Goal: Transaction & Acquisition: Purchase product/service

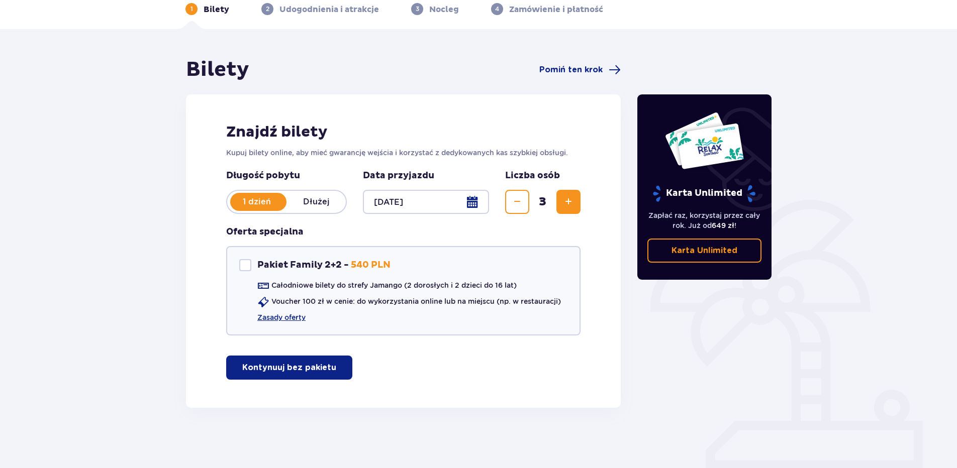
click at [317, 371] on p "Kontynuuj bez pakietu" at bounding box center [289, 367] width 94 height 11
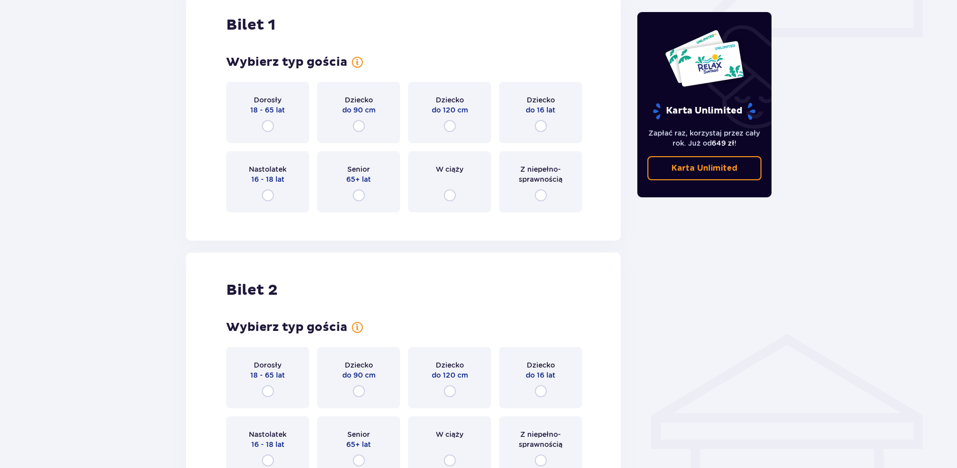
scroll to position [457, 0]
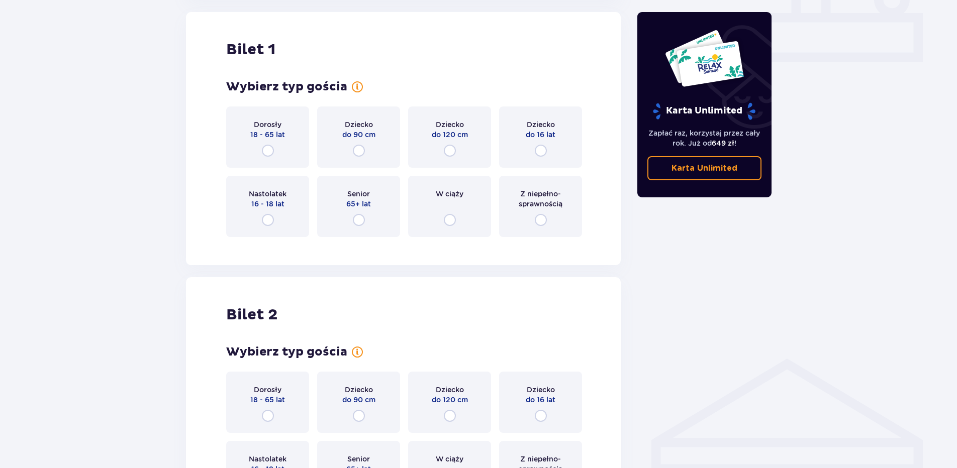
click at [354, 149] on input "radio" at bounding box center [359, 151] width 12 height 12
radio input "true"
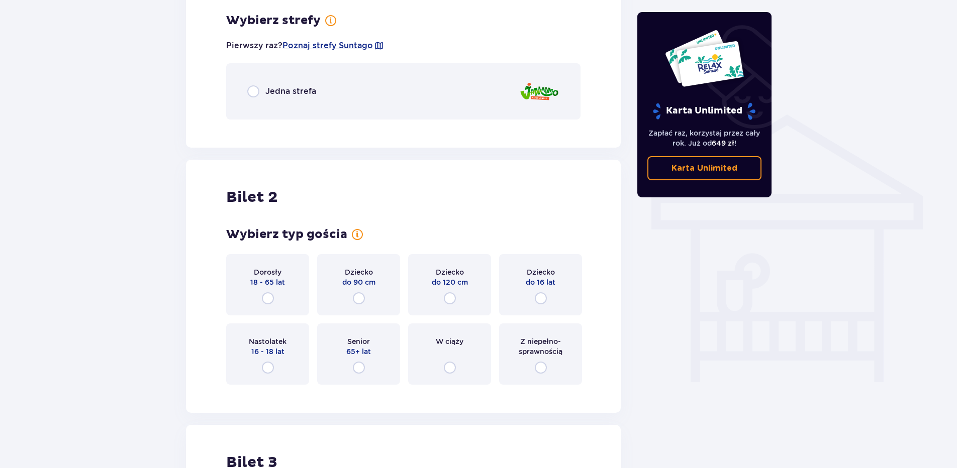
scroll to position [401, 0]
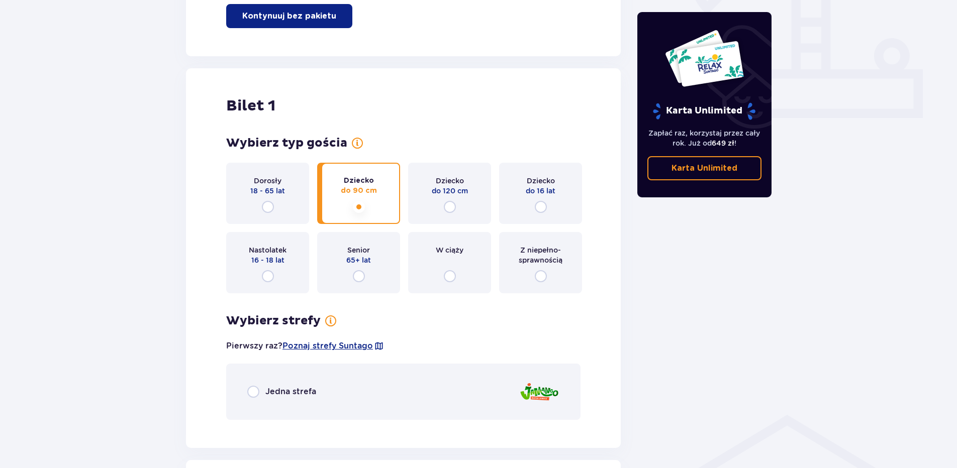
click at [540, 252] on span "Z niepełno­sprawnością" at bounding box center [540, 255] width 65 height 20
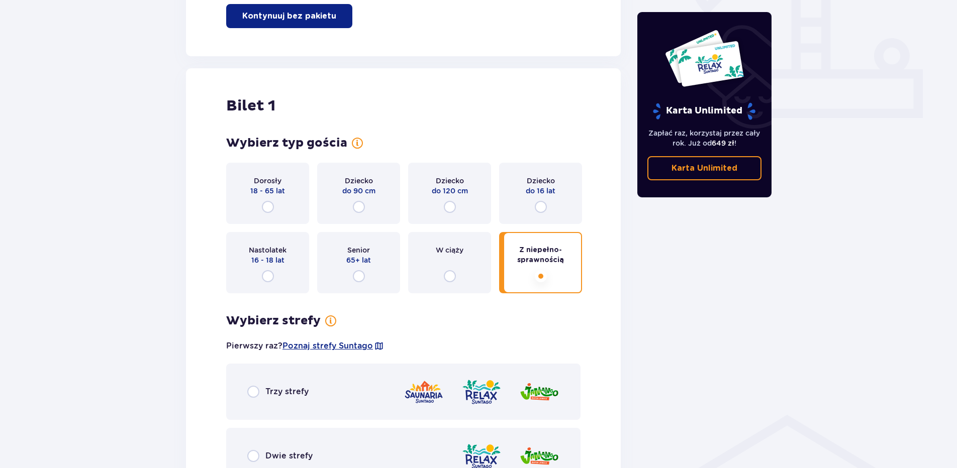
click at [379, 196] on div "Dziecko do 90 cm" at bounding box center [358, 193] width 83 height 61
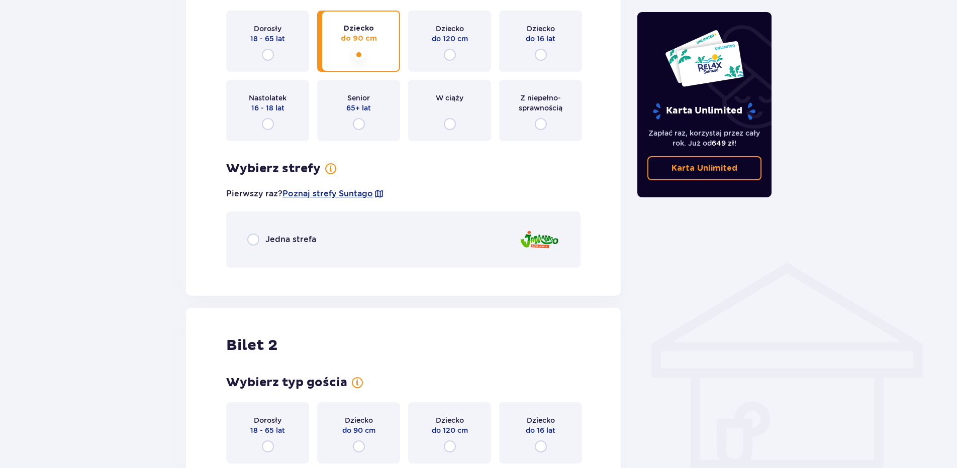
scroll to position [552, 0]
click at [542, 130] on input "radio" at bounding box center [541, 126] width 12 height 12
radio input "true"
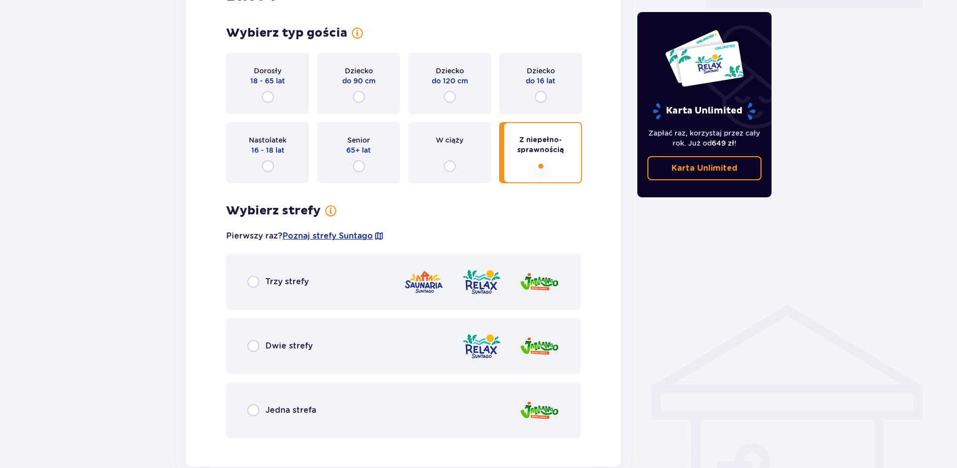
scroll to position [502, 0]
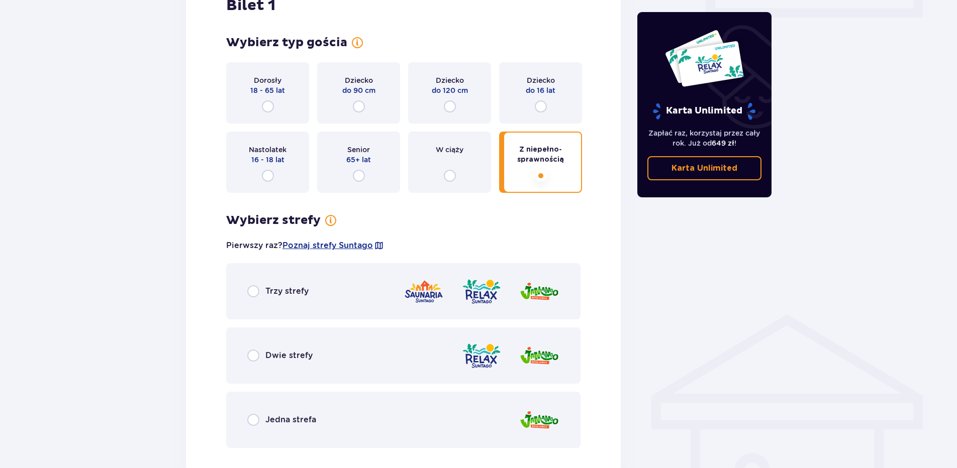
click at [277, 105] on div "Dorosły 18 - 65 lat" at bounding box center [267, 92] width 83 height 61
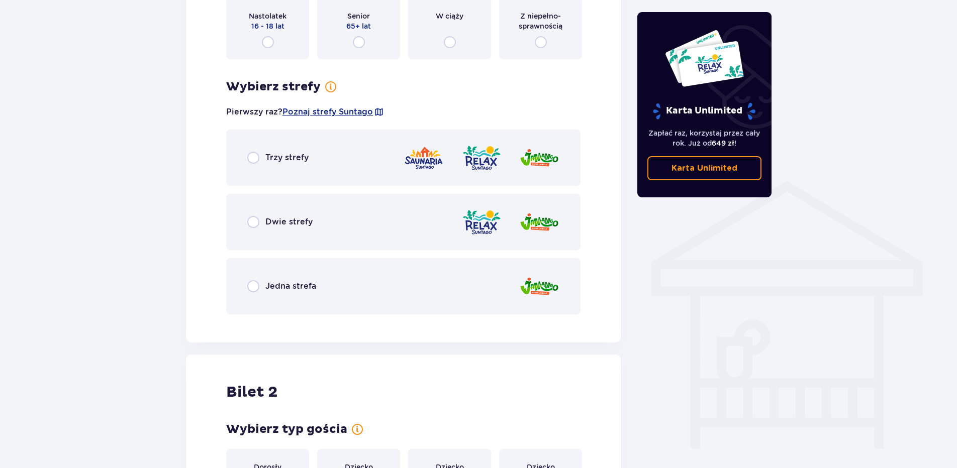
scroll to position [602, 0]
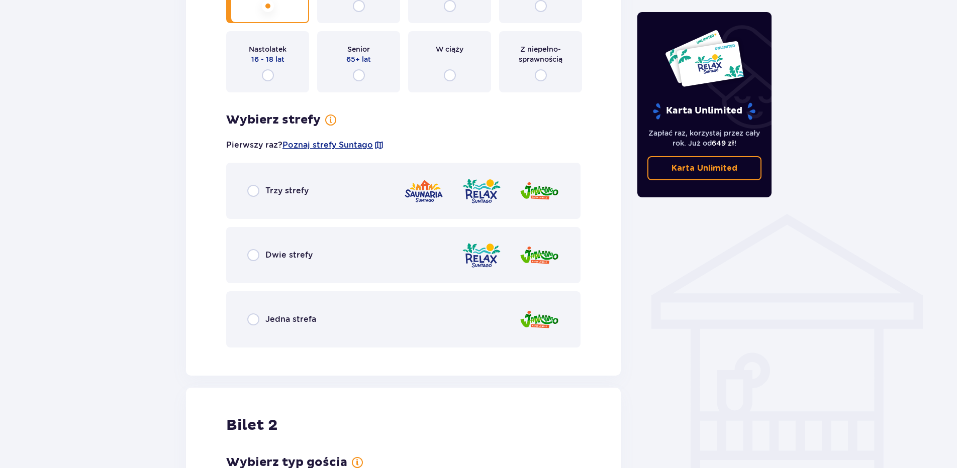
click at [303, 256] on span "Dwie strefy" at bounding box center [288, 255] width 47 height 11
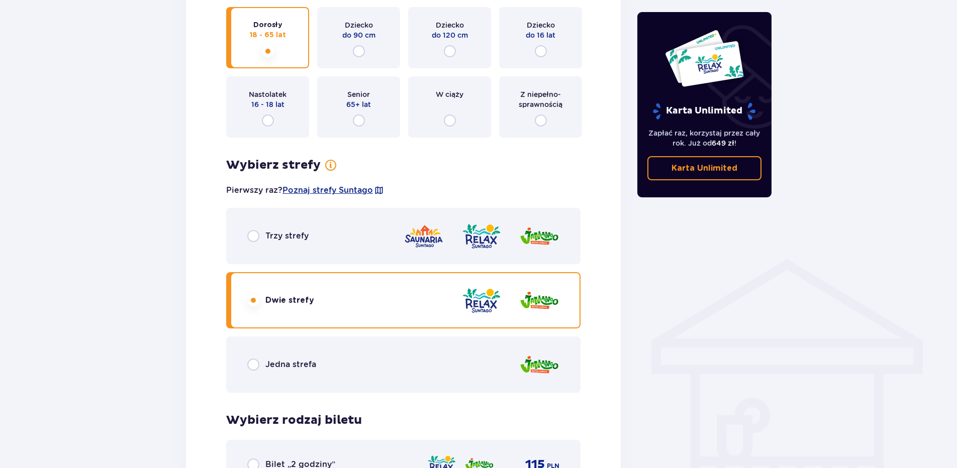
scroll to position [556, 0]
click at [323, 231] on div "Trzy strefy" at bounding box center [403, 237] width 354 height 56
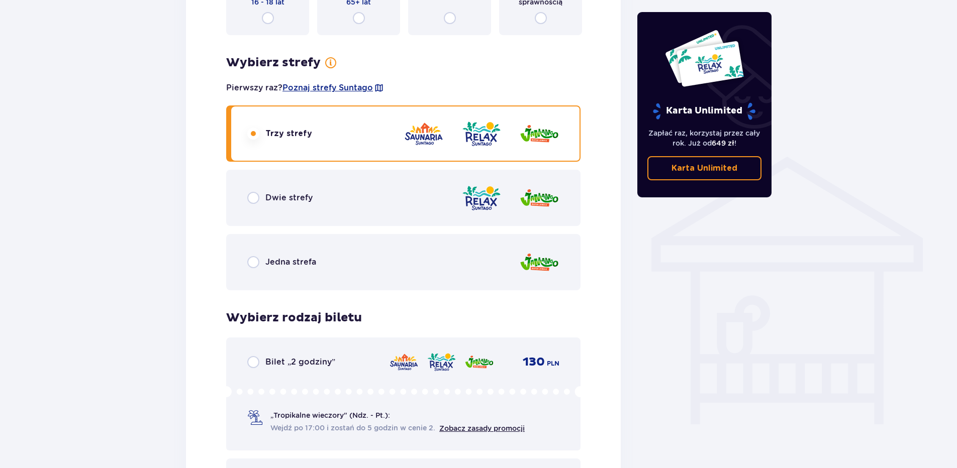
scroll to position [656, 0]
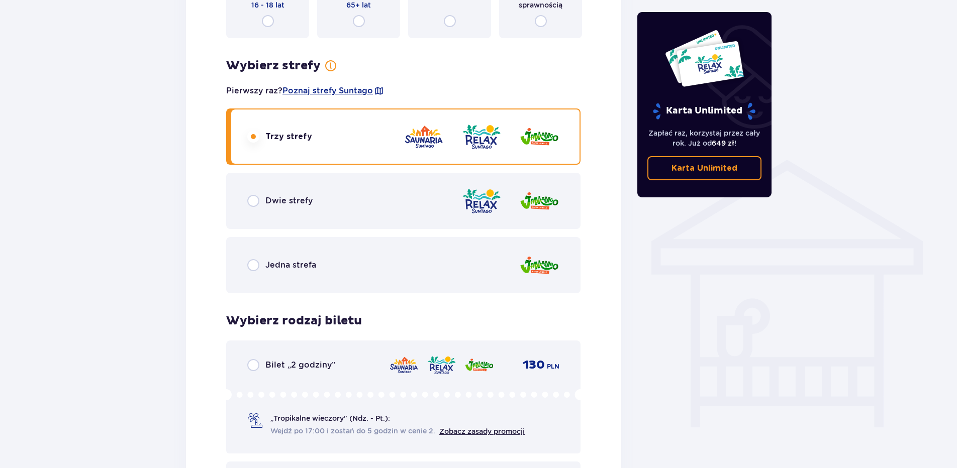
click at [325, 215] on div "Dwie strefy" at bounding box center [403, 201] width 354 height 56
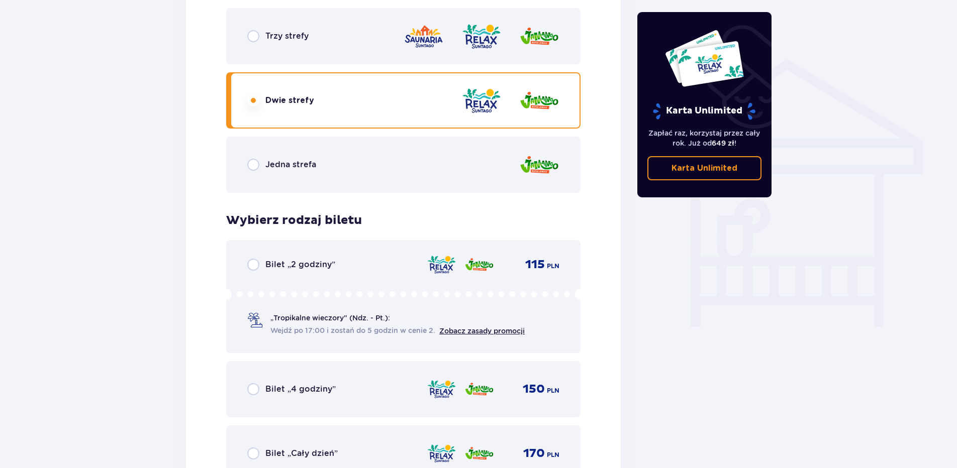
scroll to position [807, 0]
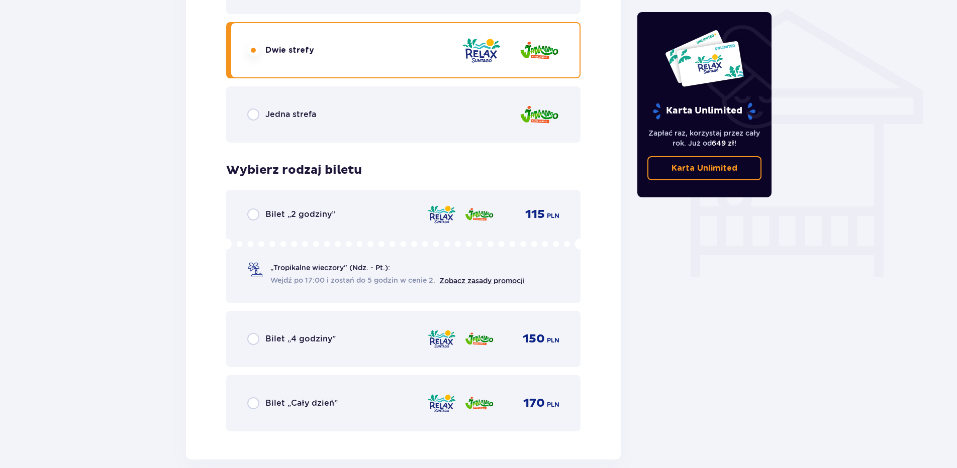
click at [281, 215] on span "Bilet „2 godziny”" at bounding box center [300, 214] width 70 height 11
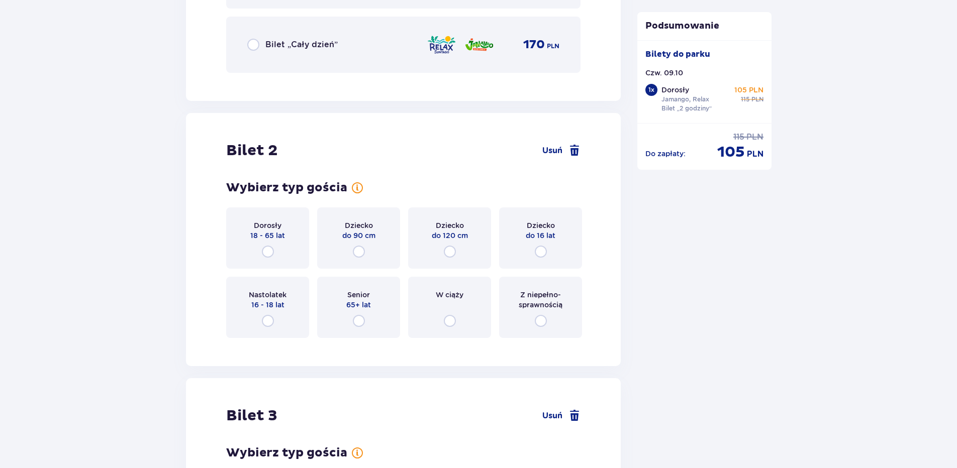
scroll to position [1167, 0]
click at [270, 237] on span "18 - 65 lat" at bounding box center [267, 235] width 35 height 10
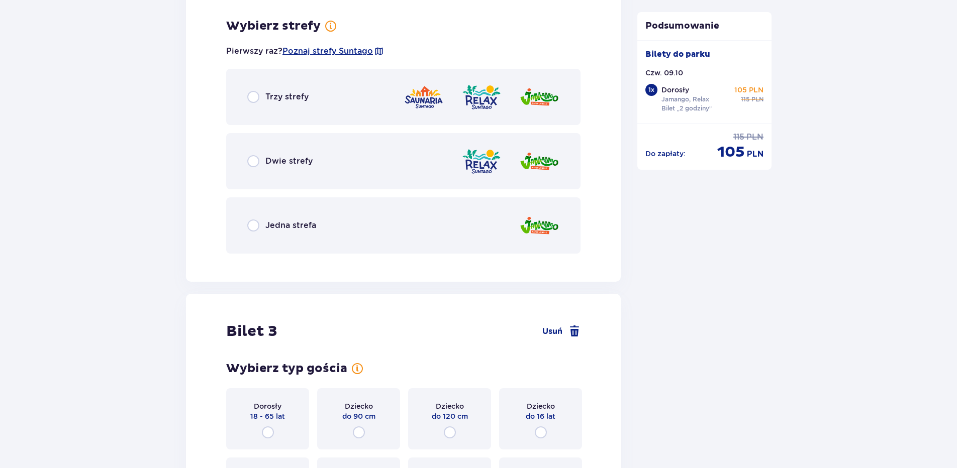
scroll to position [1512, 0]
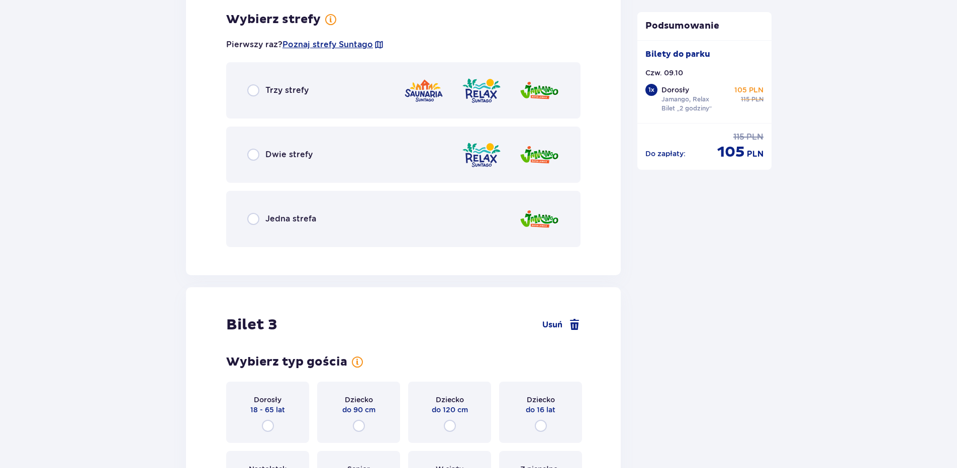
click at [301, 153] on span "Dwie strefy" at bounding box center [288, 154] width 47 height 11
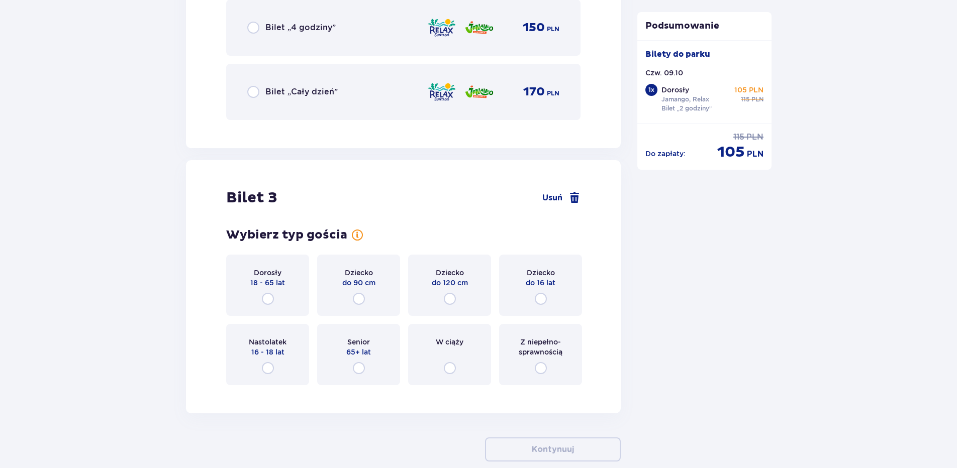
scroll to position [1969, 0]
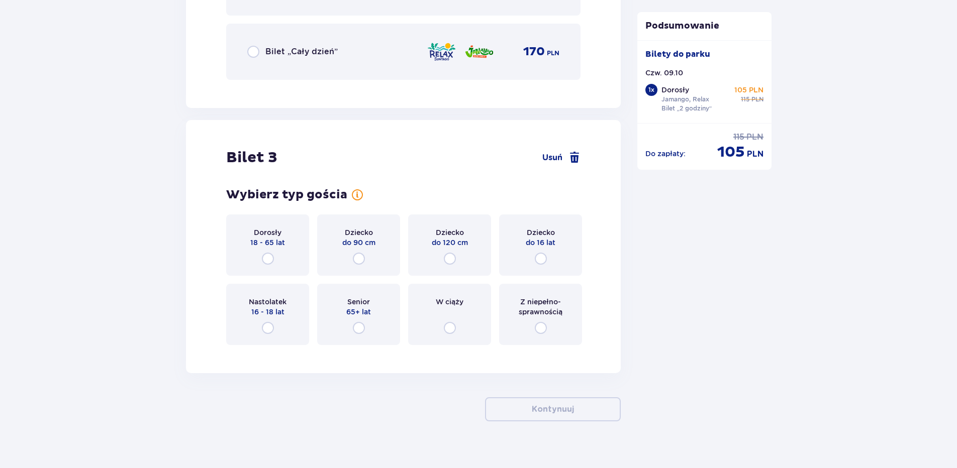
click at [258, 243] on span "18 - 65 lat" at bounding box center [267, 243] width 35 height 10
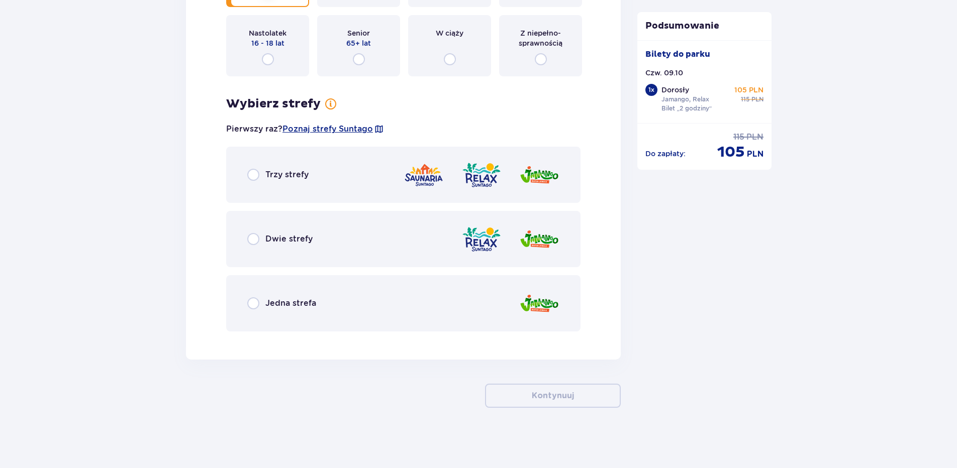
click at [266, 232] on div "Dwie strefy" at bounding box center [403, 239] width 354 height 56
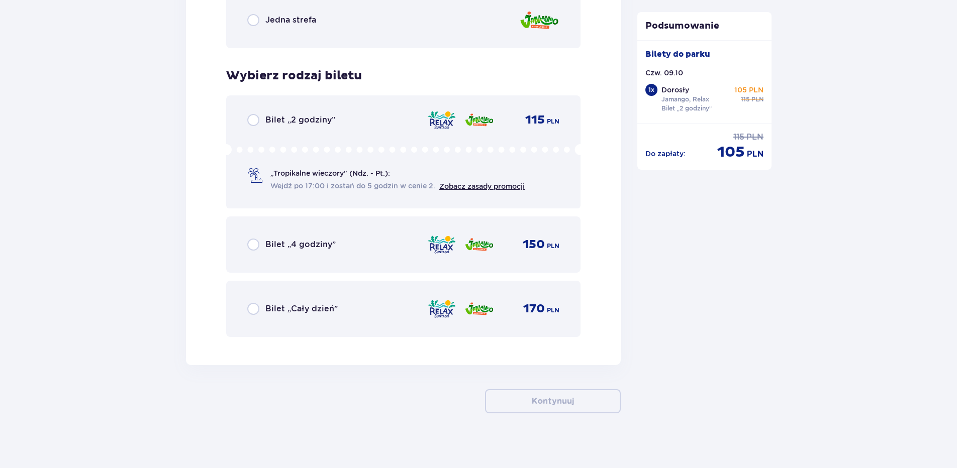
scroll to position [2527, 0]
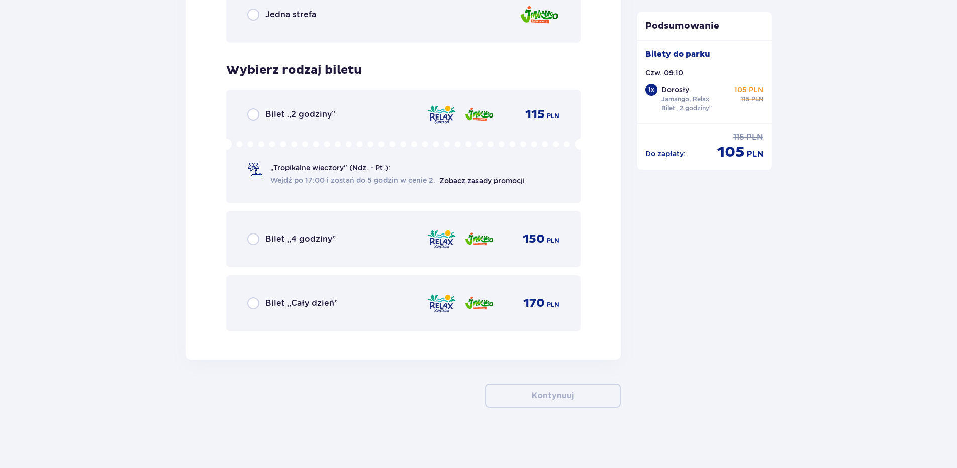
click at [341, 112] on div "Bilet „2 godziny” 115 PLN" at bounding box center [403, 115] width 312 height 12
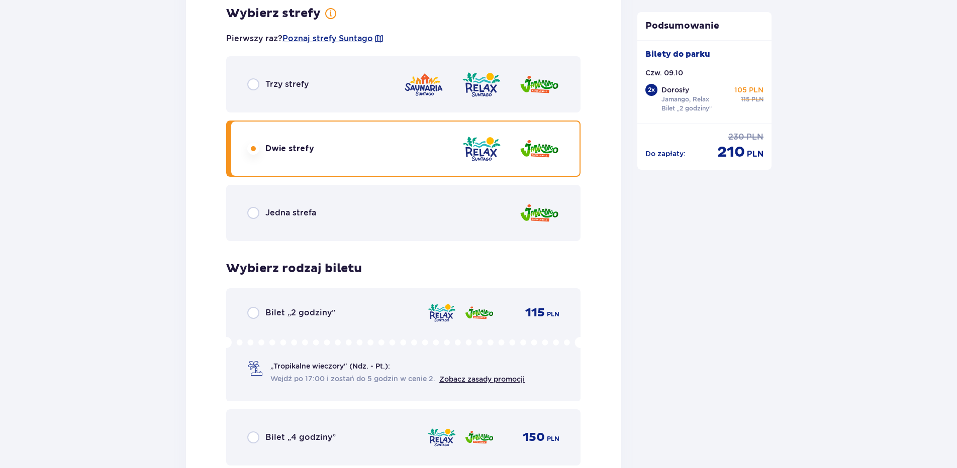
scroll to position [1619, 0]
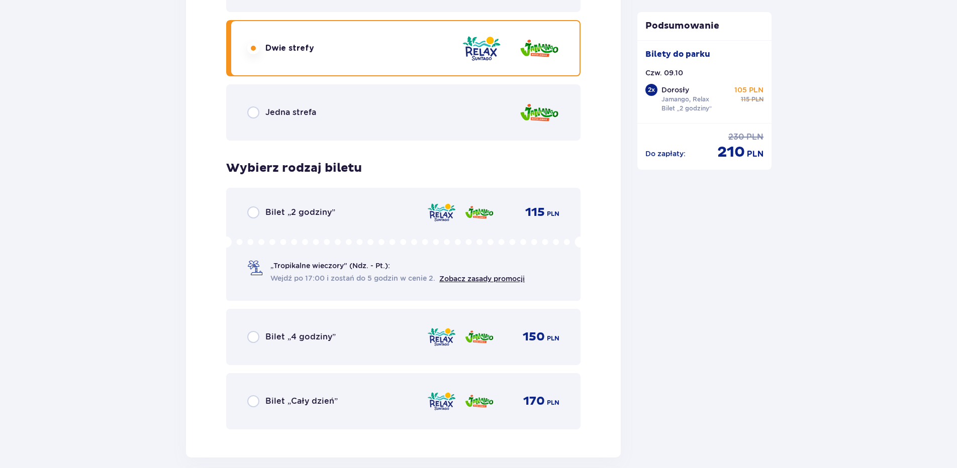
click at [322, 200] on div "Bilet „2 godziny” 115 PLN „Tropikalne wieczory" (Ndz. - Pt.): Wejdź po 17:00 i …" at bounding box center [403, 244] width 354 height 113
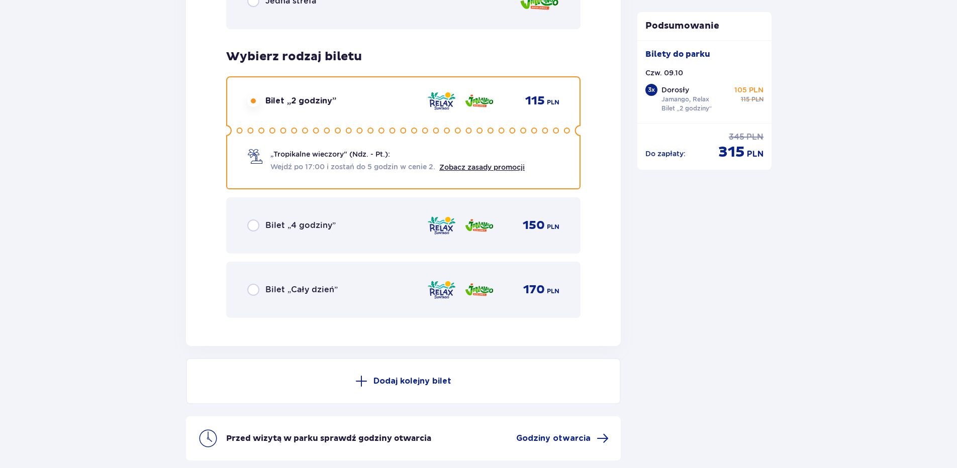
scroll to position [2629, 0]
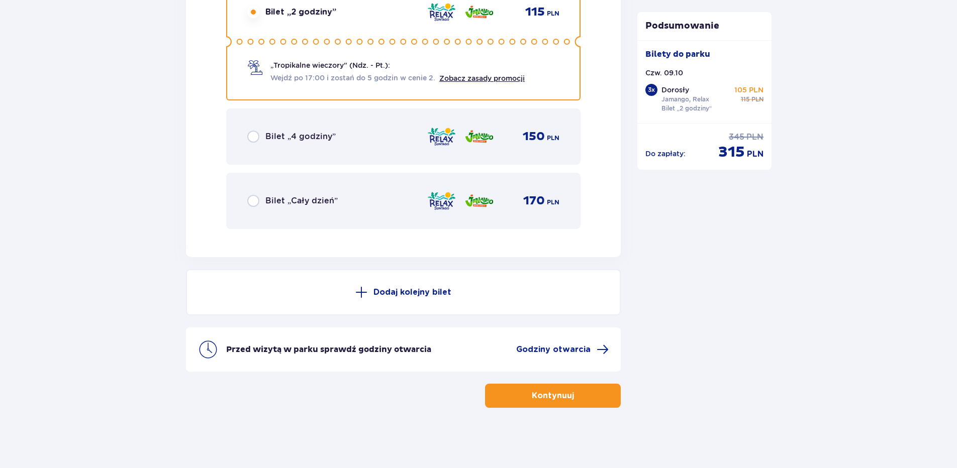
click at [572, 395] on span "button" at bounding box center [576, 396] width 12 height 12
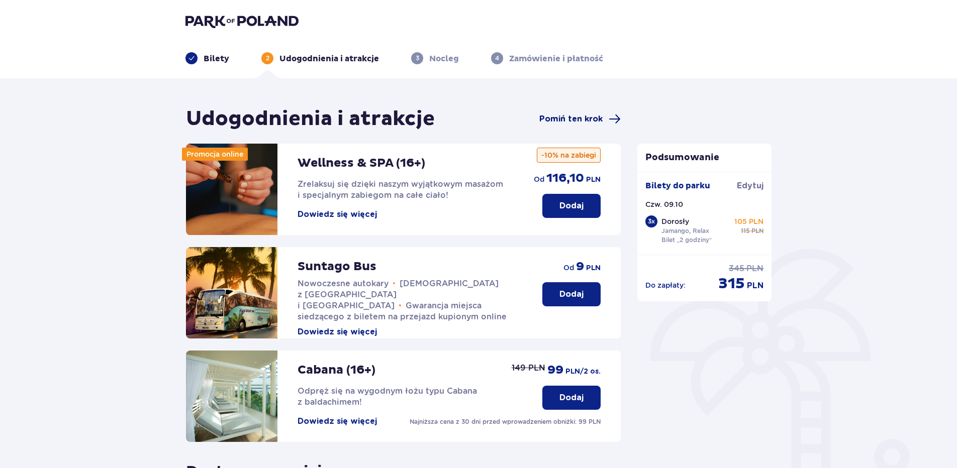
click at [567, 119] on span "Pomiń ten krok" at bounding box center [570, 119] width 63 height 11
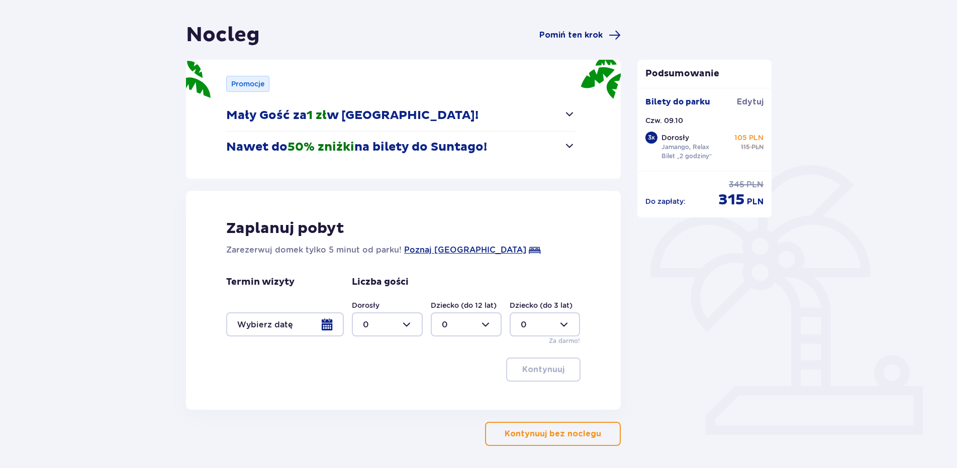
scroll to position [122, 0]
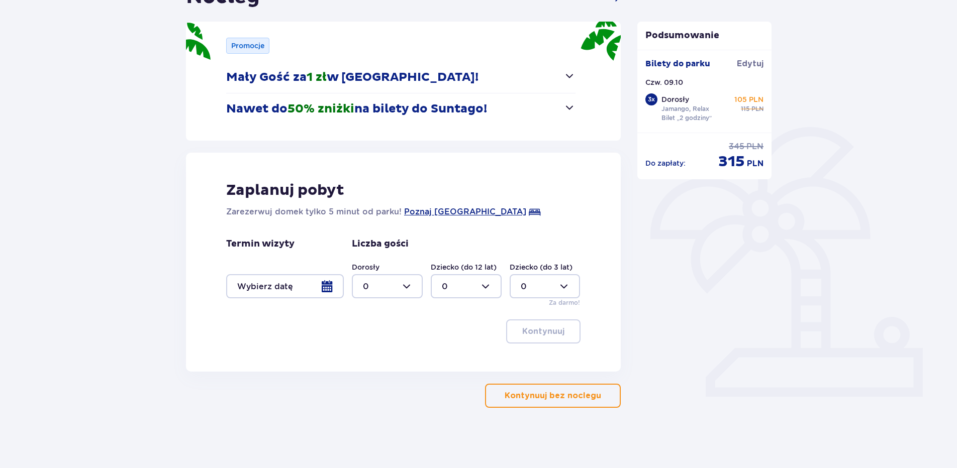
click at [549, 404] on button "Kontynuuj bez noclegu" at bounding box center [553, 396] width 136 height 24
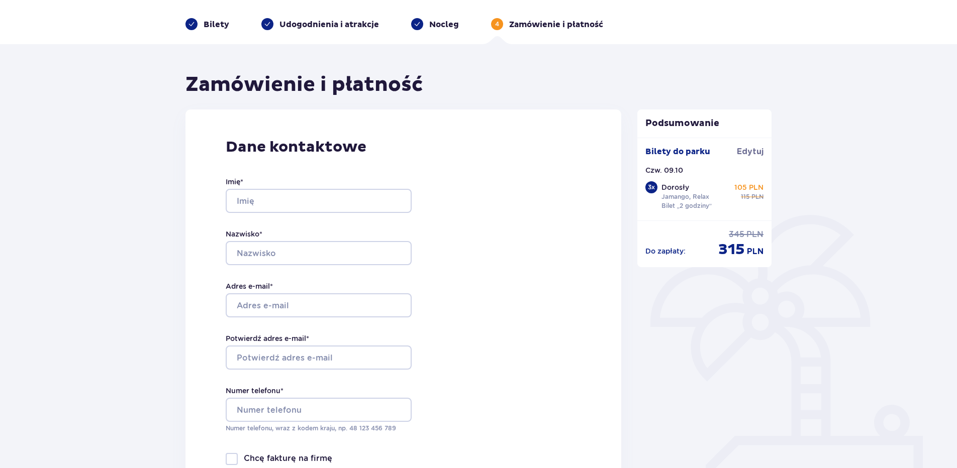
scroll to position [50, 0]
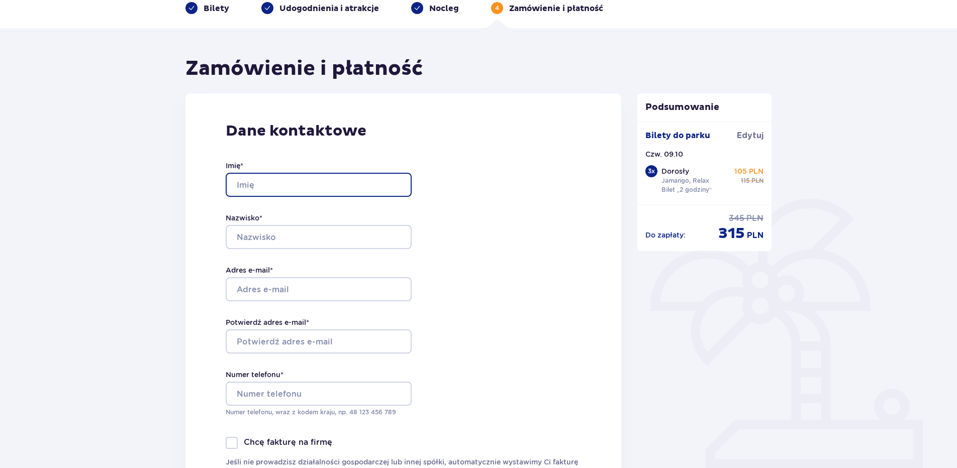
click at [342, 182] on input "Imię *" at bounding box center [319, 185] width 186 height 24
type input "[PERSON_NAME]"
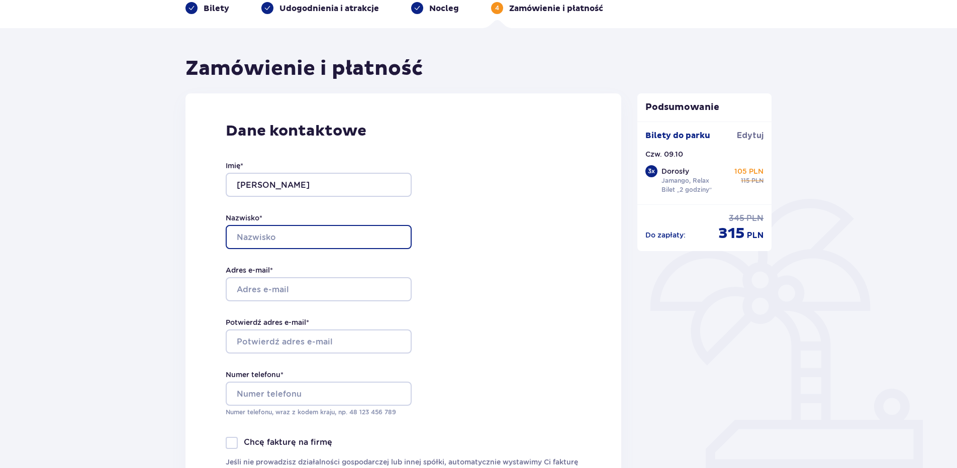
type input "[PERSON_NAME]"
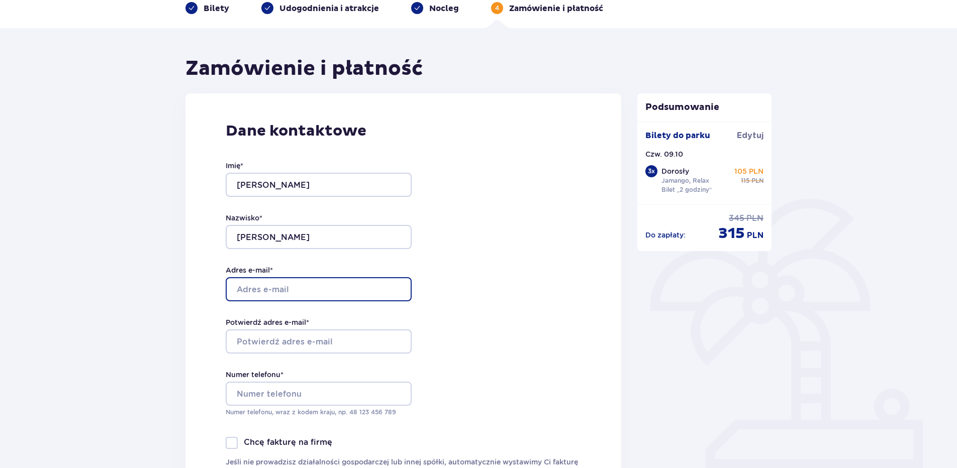
type input "[EMAIL_ADDRESS][DOMAIN_NAME]"
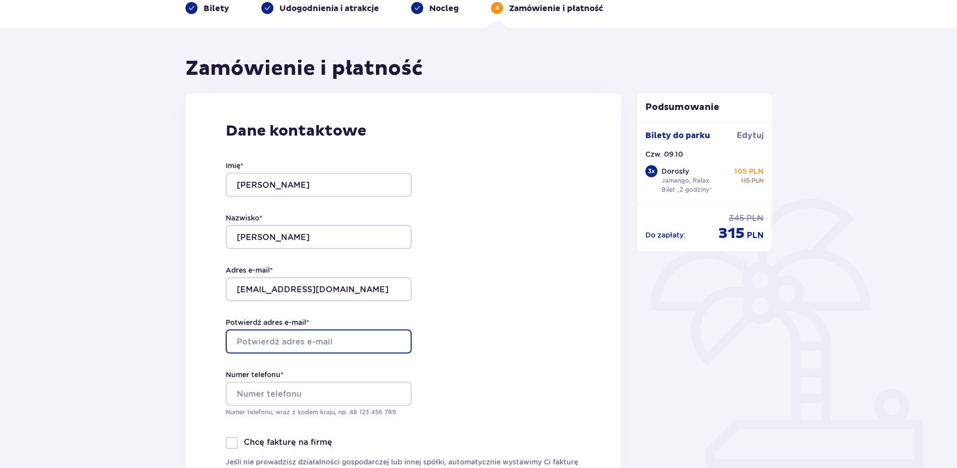
type input "[EMAIL_ADDRESS][DOMAIN_NAME]"
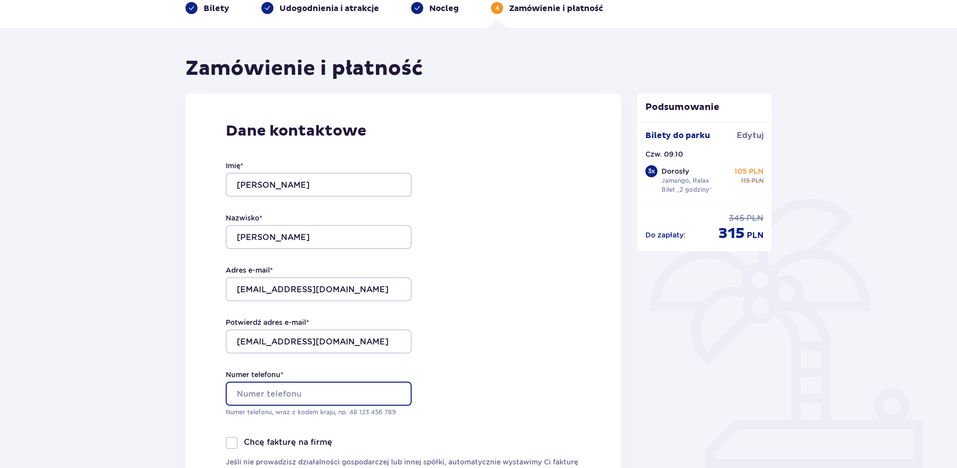
type input "792524712"
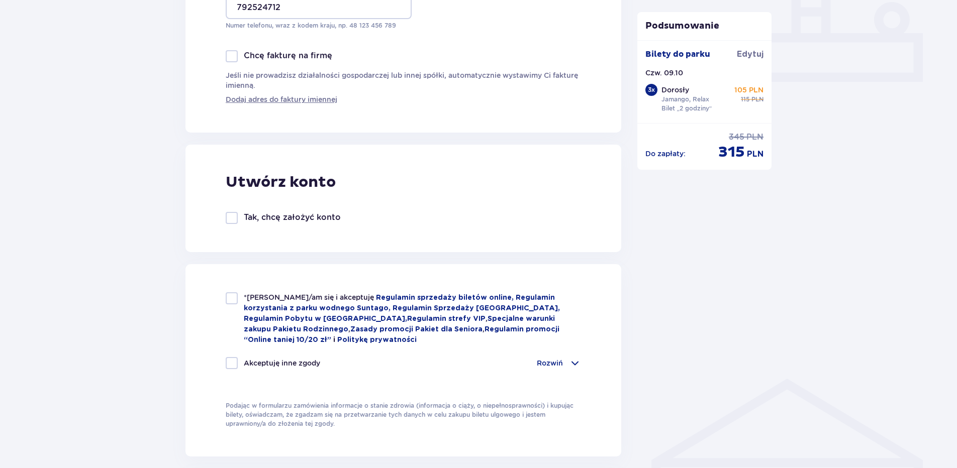
scroll to position [603, 0]
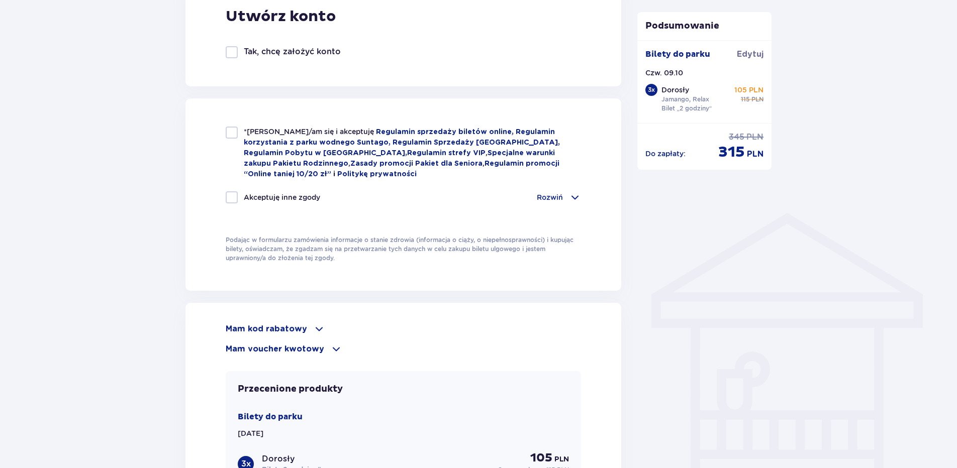
click at [234, 125] on div "*Zapoznałem/am się i akceptuję Regulamin sprzedaży biletów online, Regulamin ko…" at bounding box center [403, 195] width 436 height 192
click at [232, 137] on div at bounding box center [232, 133] width 12 height 12
checkbox input "true"
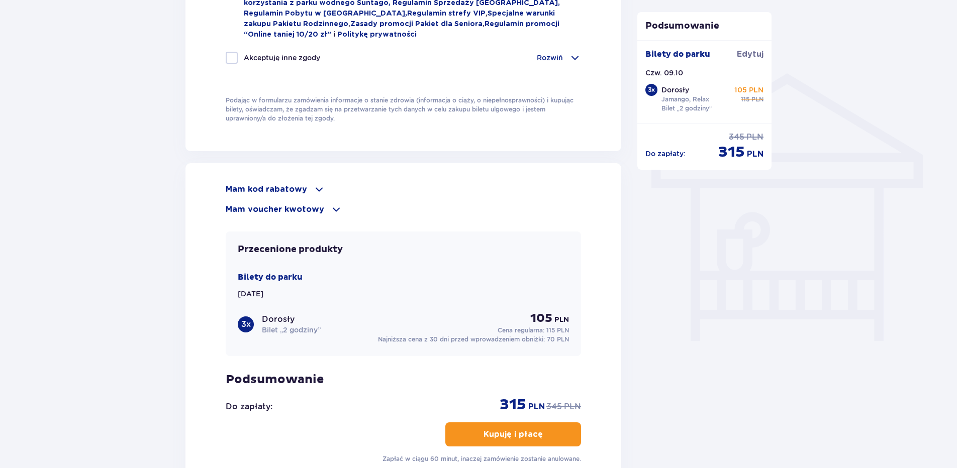
scroll to position [854, 0]
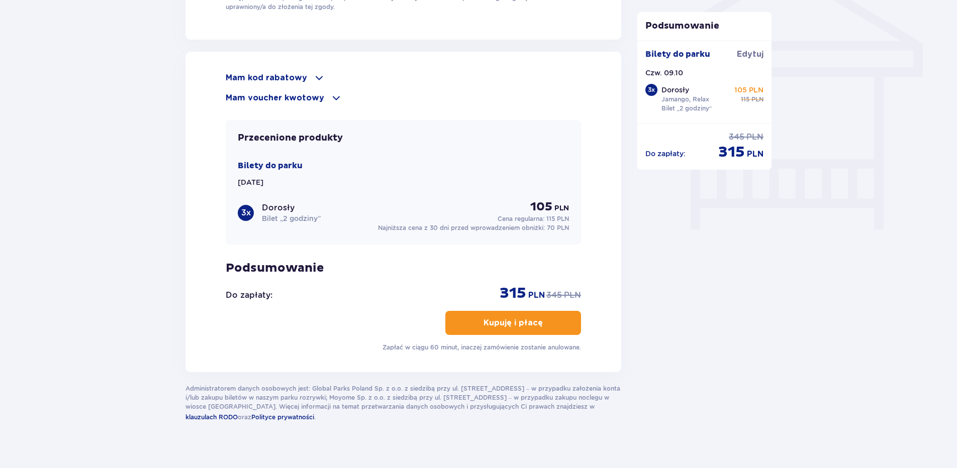
click at [516, 332] on button "Kupuję i płacę" at bounding box center [513, 323] width 136 height 24
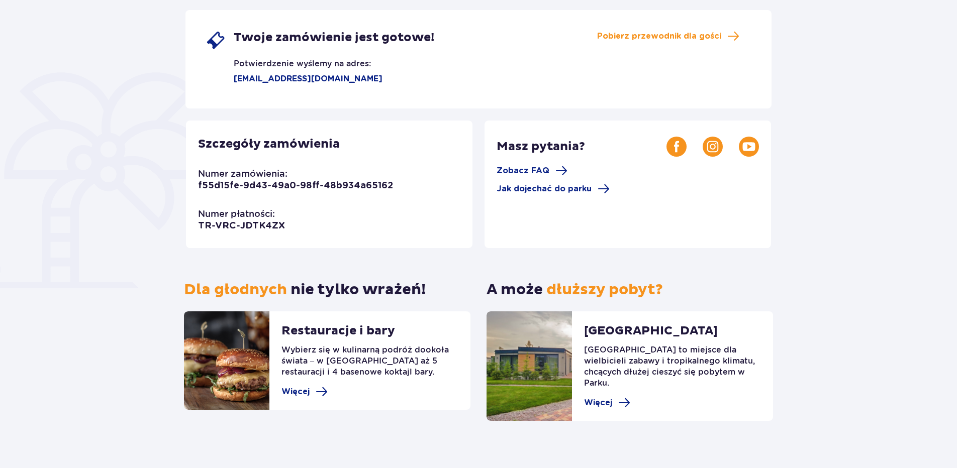
scroll to position [182, 0]
